Goal: Register for event/course

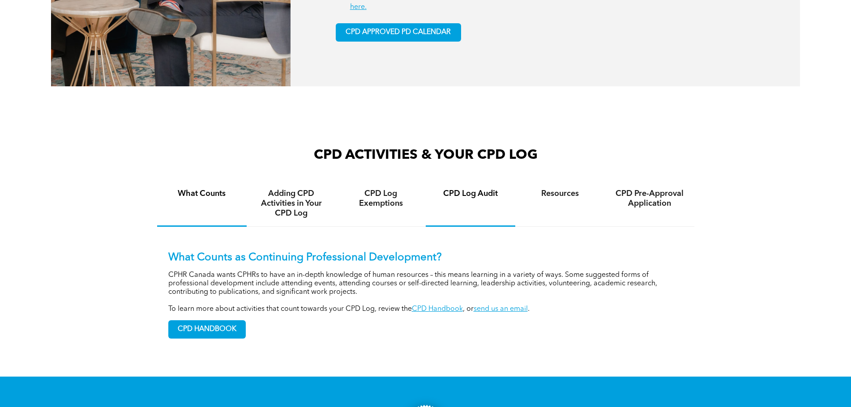
scroll to position [582, 0]
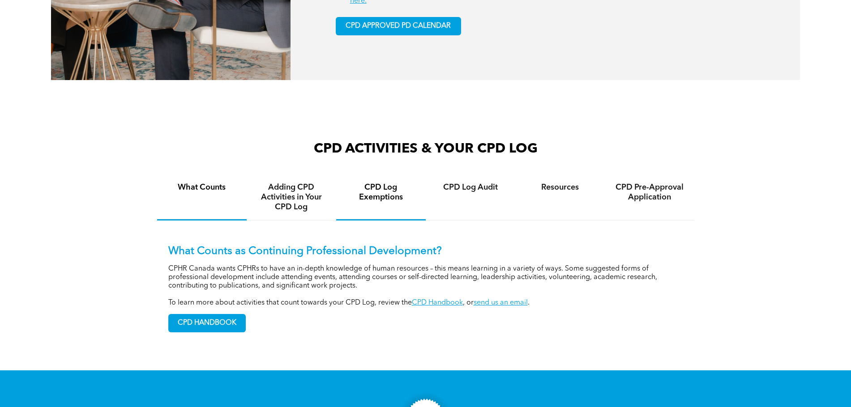
click at [381, 199] on h4 "CPD Log Exemptions" at bounding box center [380, 193] width 73 height 20
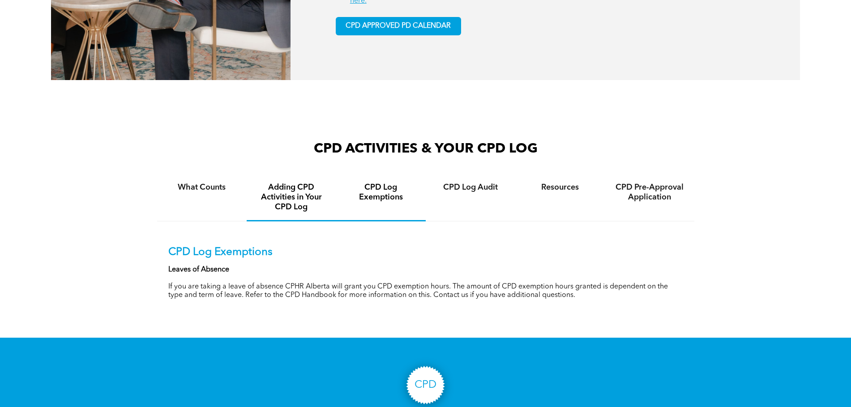
click at [284, 197] on h4 "Adding CPD Activities in Your CPD Log" at bounding box center [291, 198] width 73 height 30
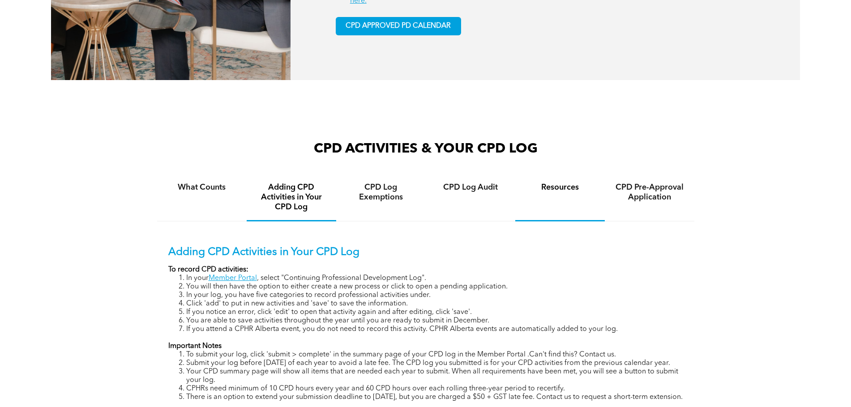
click at [589, 202] on div "Resources" at bounding box center [560, 198] width 90 height 47
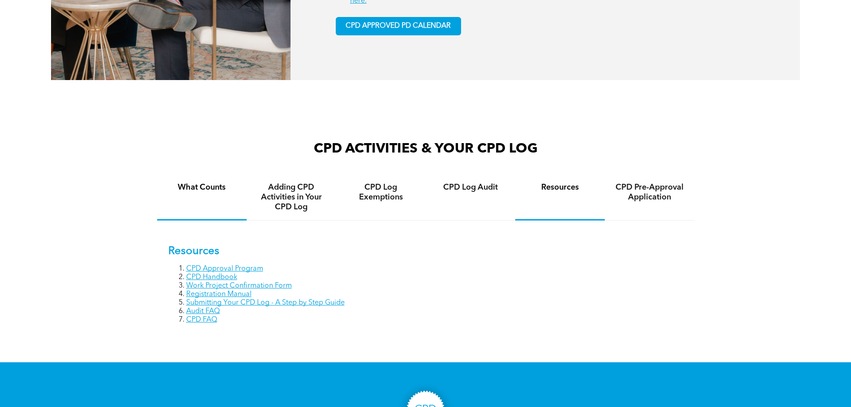
click at [190, 193] on h4 "What Counts" at bounding box center [201, 188] width 73 height 10
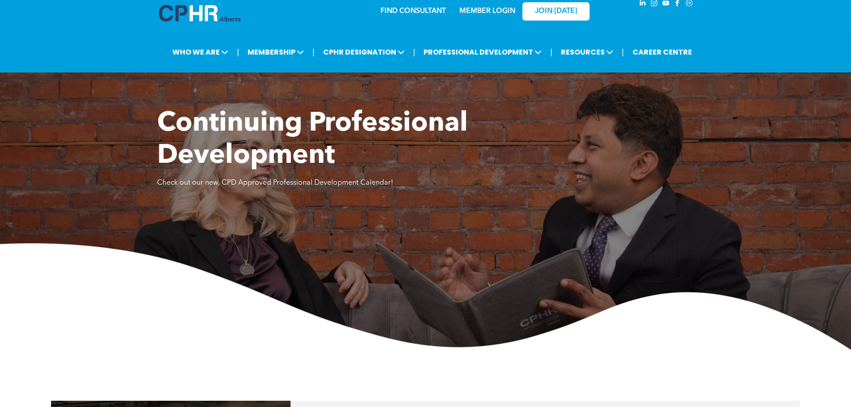
scroll to position [0, 0]
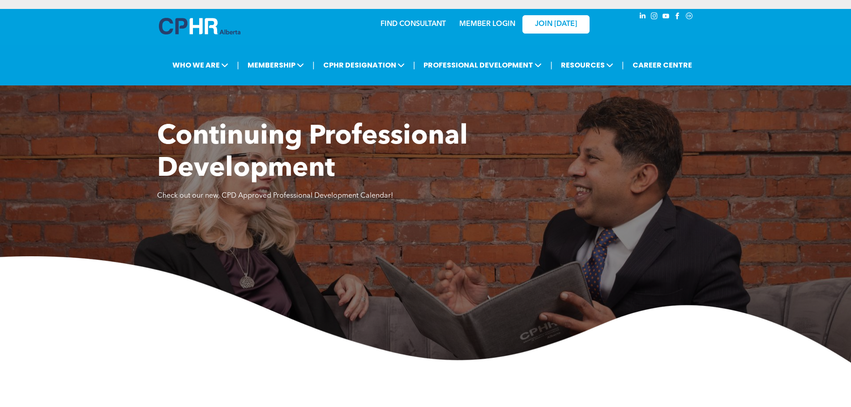
click at [689, 17] on icon "Social network" at bounding box center [690, 16] width 8 height 8
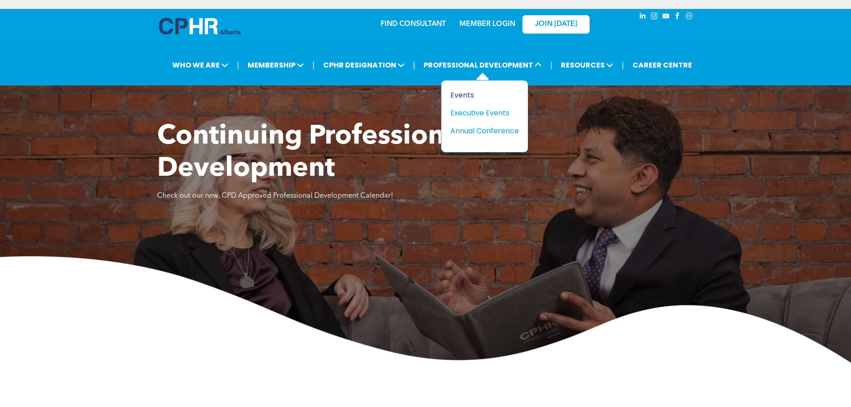
click at [465, 97] on div "Events" at bounding box center [481, 95] width 62 height 11
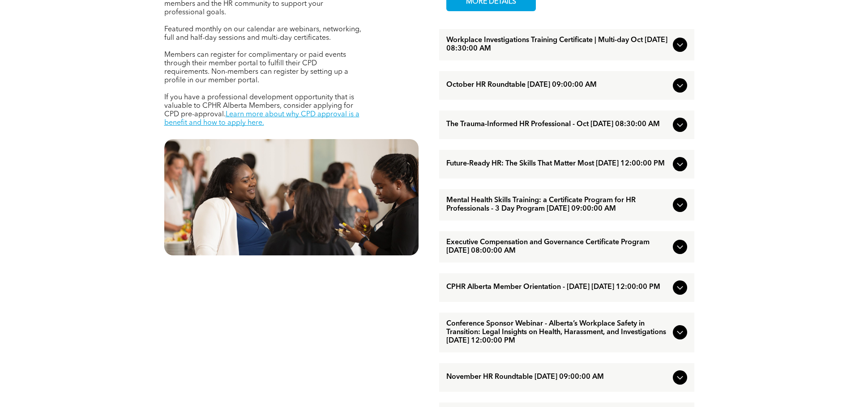
scroll to position [269, 0]
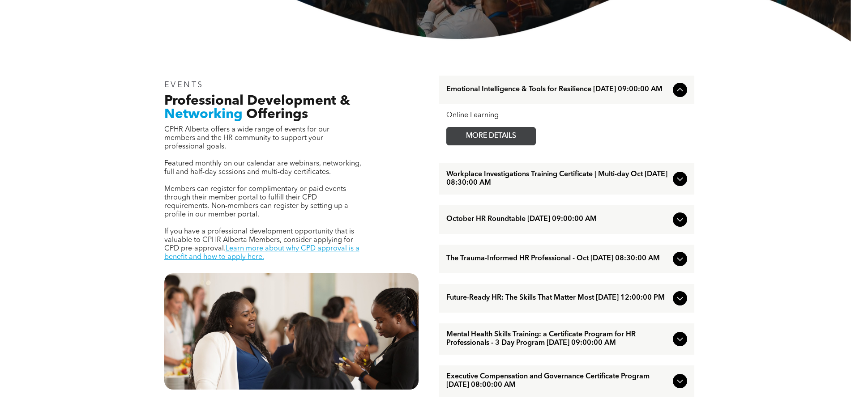
click at [497, 136] on span "MORE DETAILS" at bounding box center [491, 136] width 71 height 17
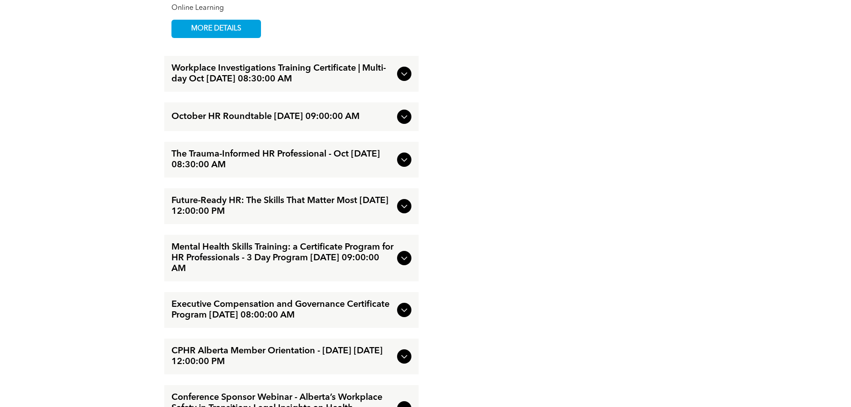
scroll to position [1164, 0]
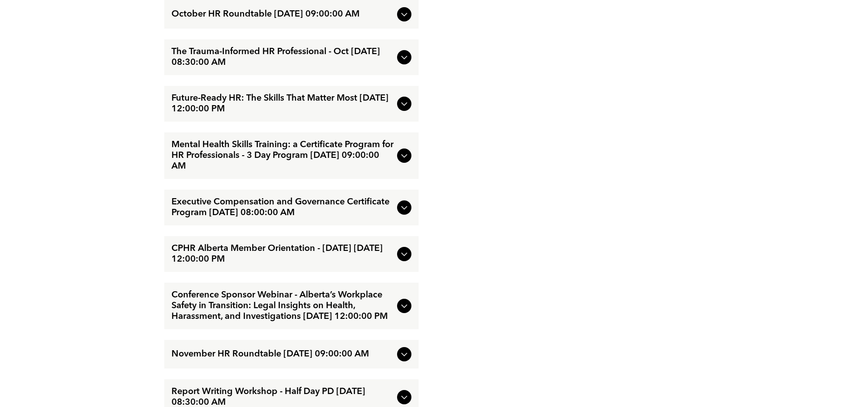
click at [400, 205] on icon at bounding box center [404, 207] width 11 height 11
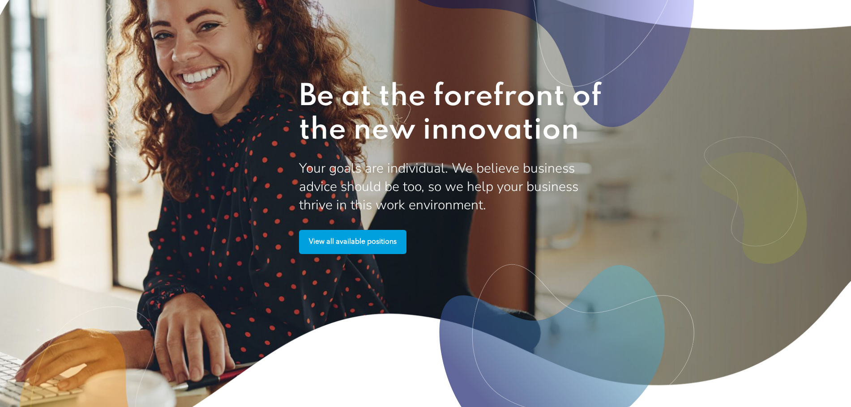
scroll to position [1967, 0]
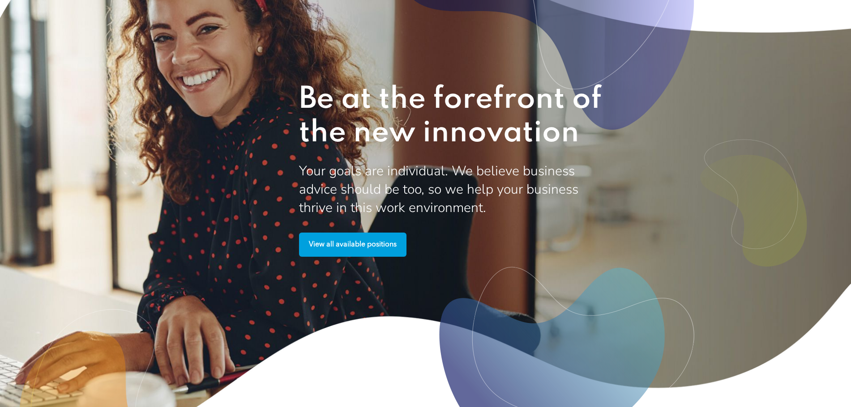
click at [342, 254] on span "View all available positions" at bounding box center [353, 244] width 94 height 17
